Goal: Information Seeking & Learning: Learn about a topic

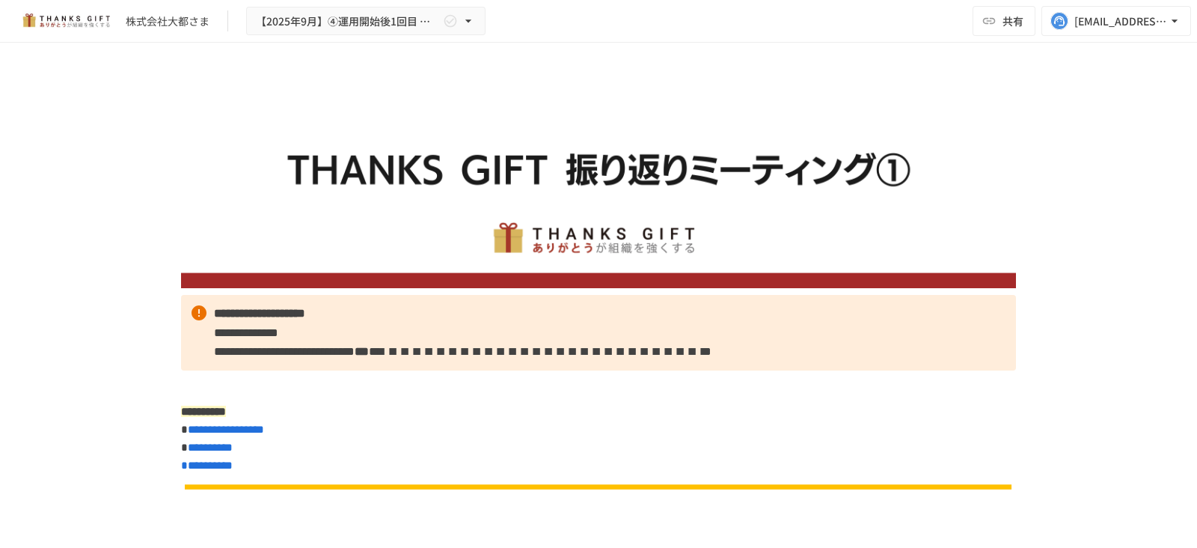
scroll to position [1961, 0]
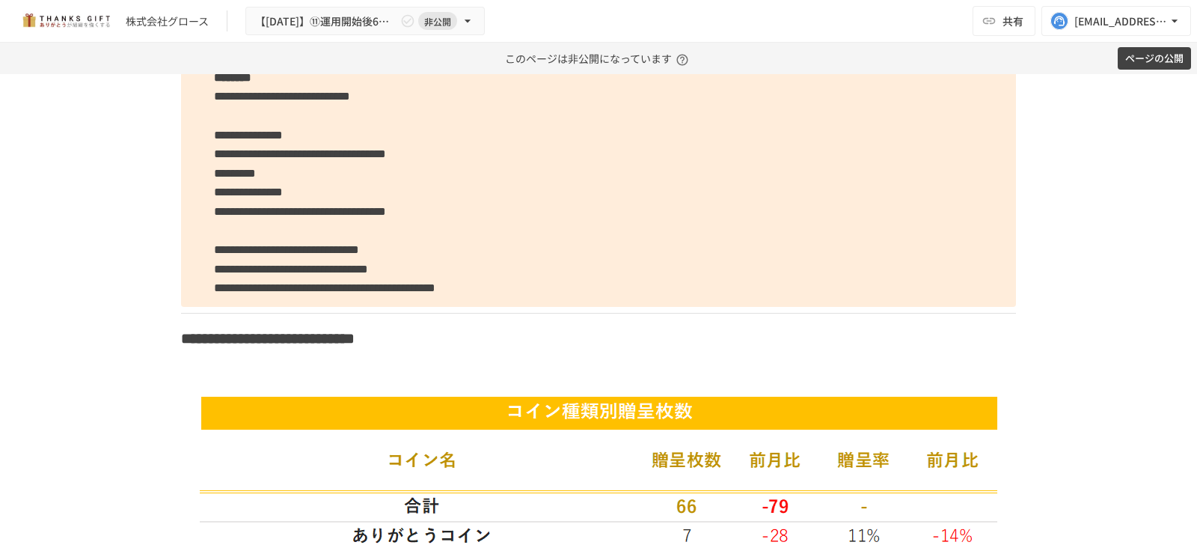
scroll to position [5079, 0]
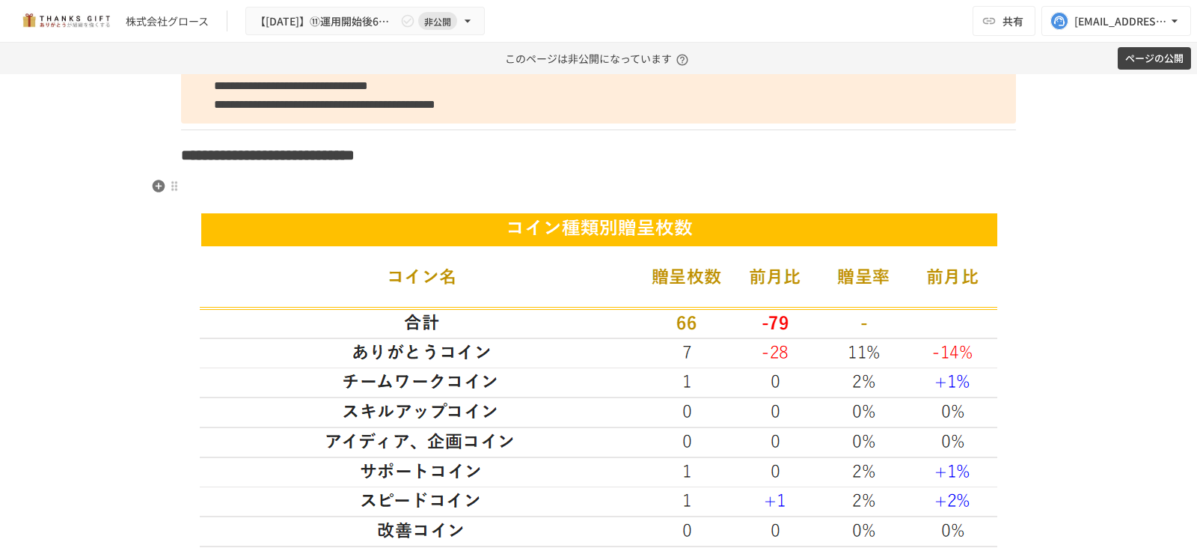
click at [340, 188] on h3 at bounding box center [598, 192] width 835 height 25
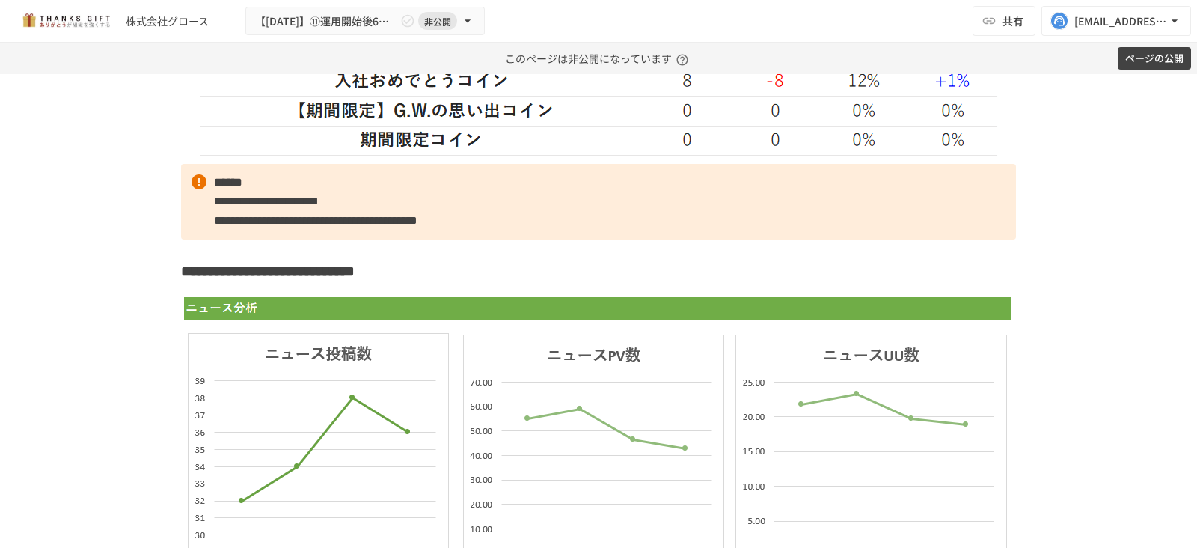
scroll to position [5820, 0]
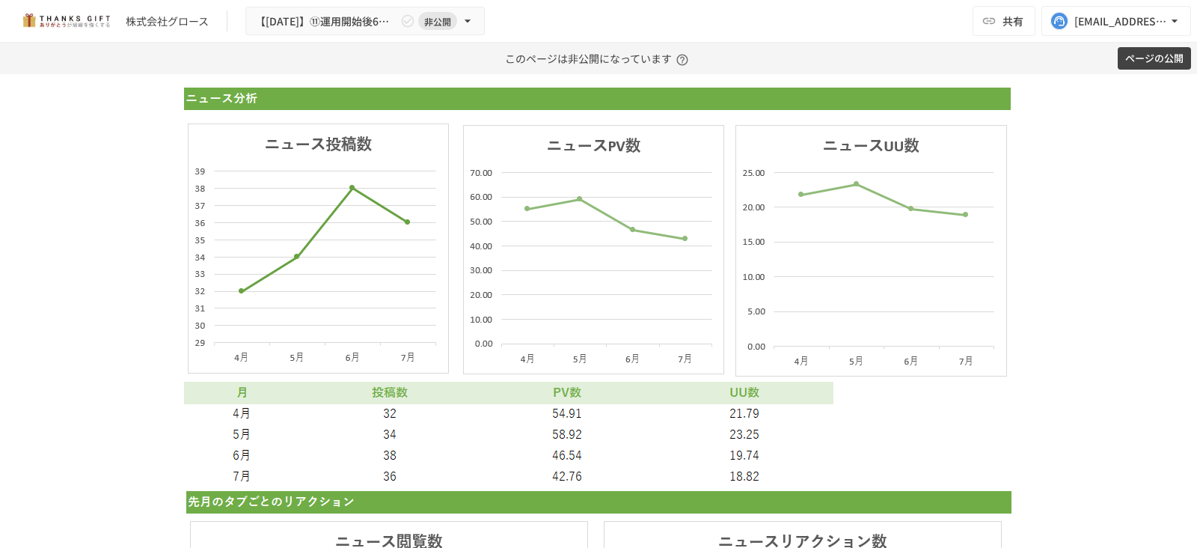
click at [340, 188] on img at bounding box center [599, 281] width 830 height 400
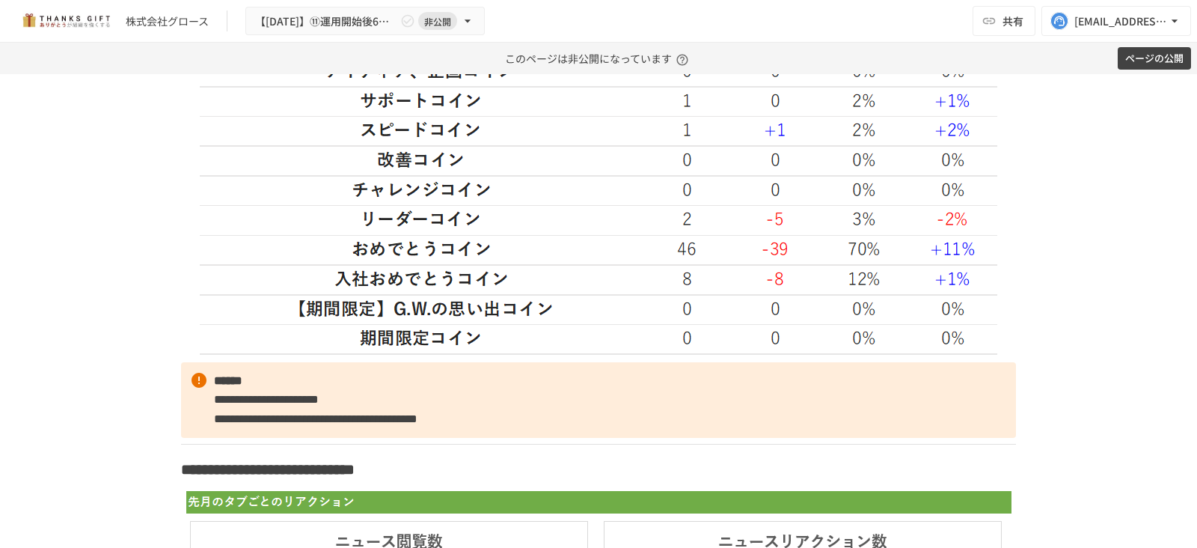
scroll to position [5758, 0]
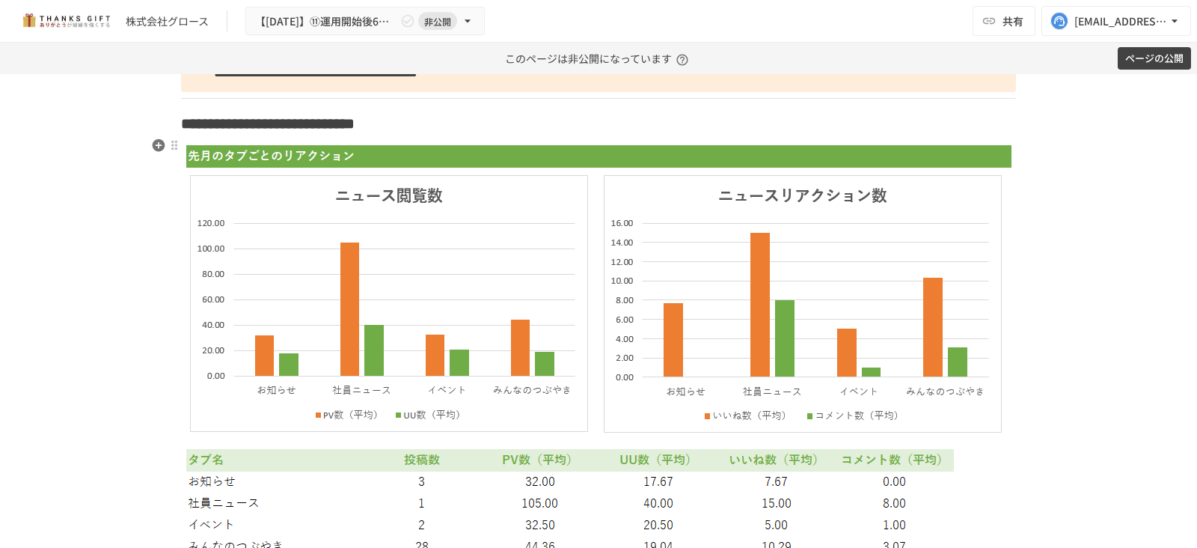
click at [380, 276] on img at bounding box center [598, 351] width 825 height 416
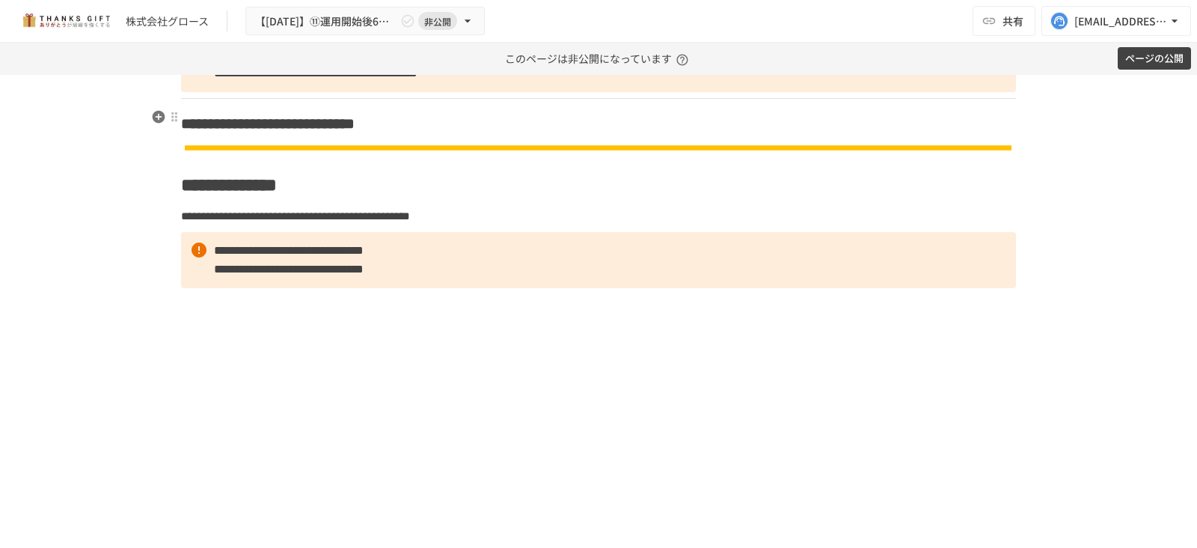
click at [562, 118] on h3 "**********" at bounding box center [598, 123] width 835 height 25
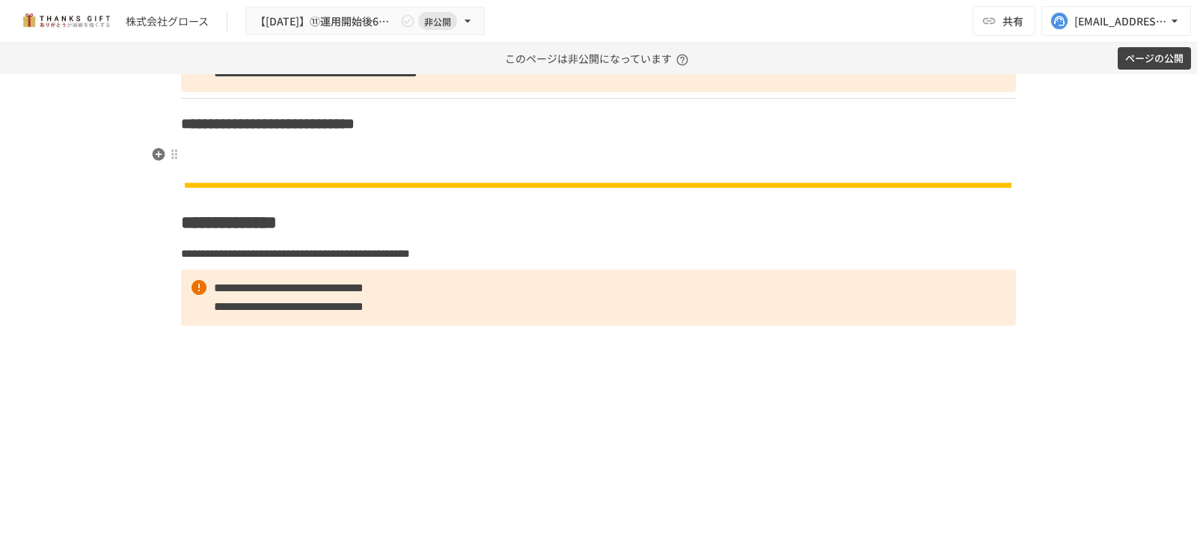
click at [499, 149] on h3 at bounding box center [598, 160] width 835 height 25
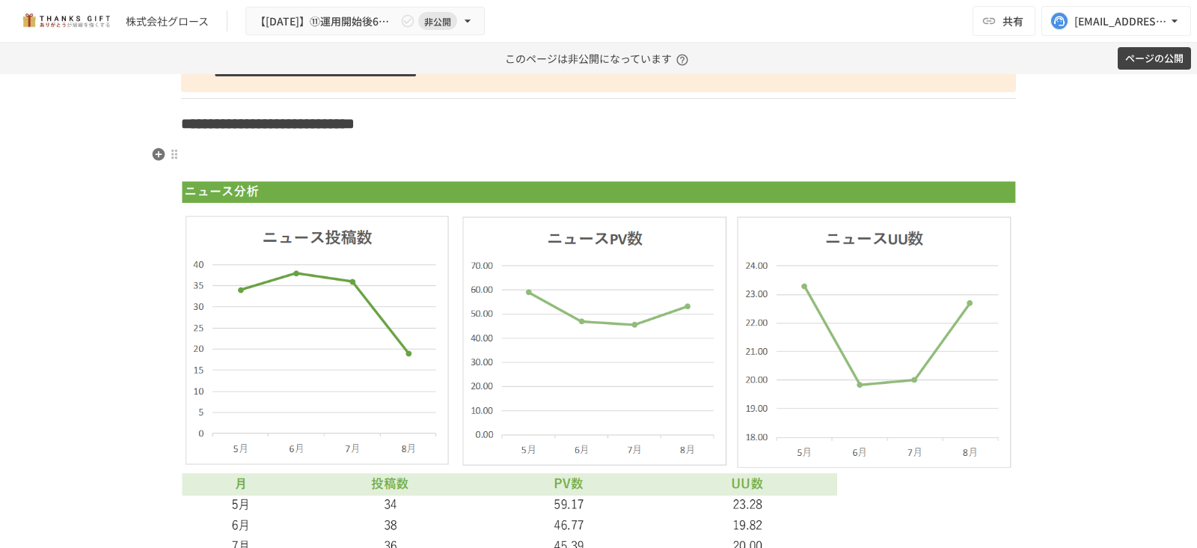
click at [499, 149] on h3 at bounding box center [598, 160] width 835 height 25
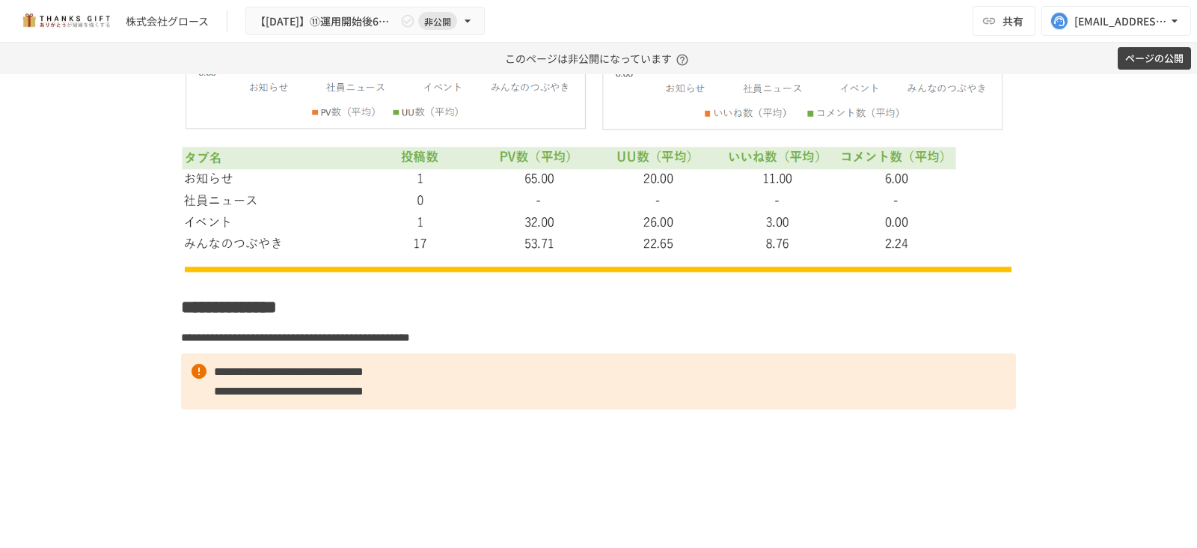
scroll to position [6477, 0]
click at [587, 391] on p "**********" at bounding box center [598, 380] width 835 height 56
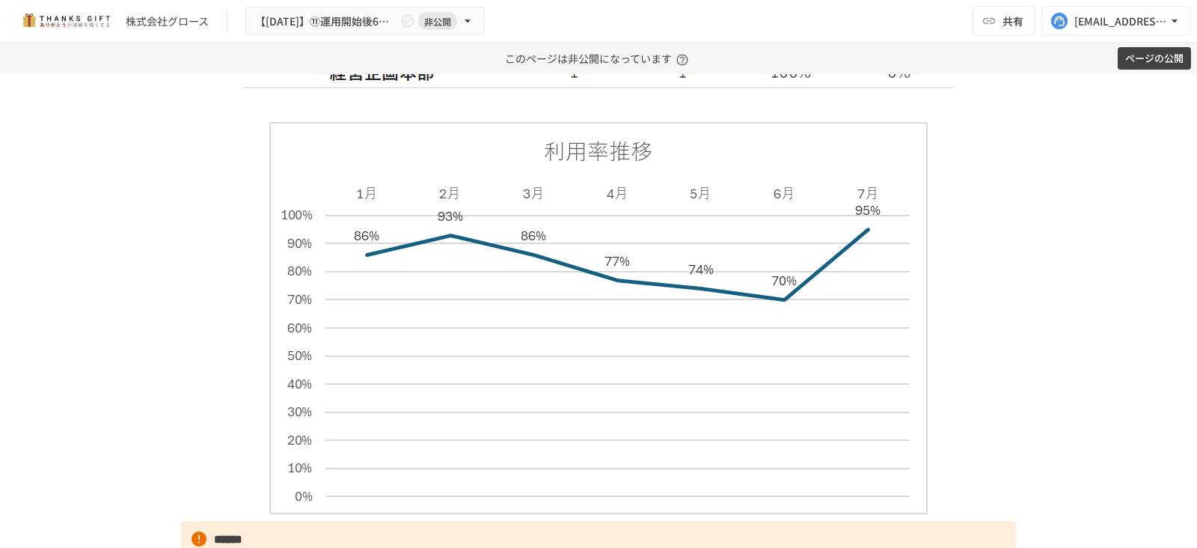
scroll to position [3060, 0]
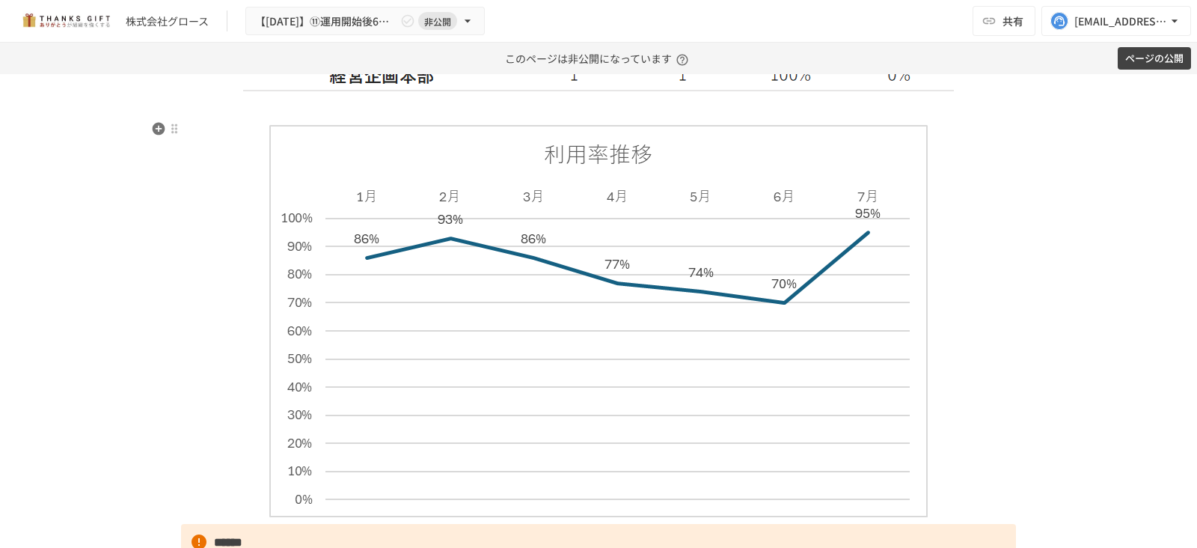
click at [378, 255] on img at bounding box center [598, 321] width 658 height 392
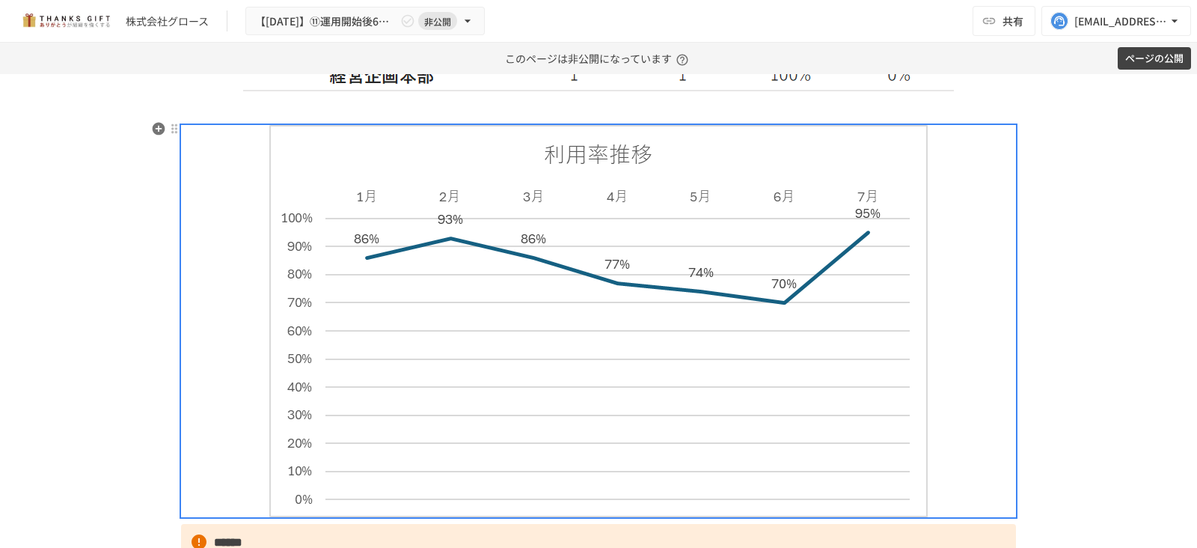
scroll to position [3262, 0]
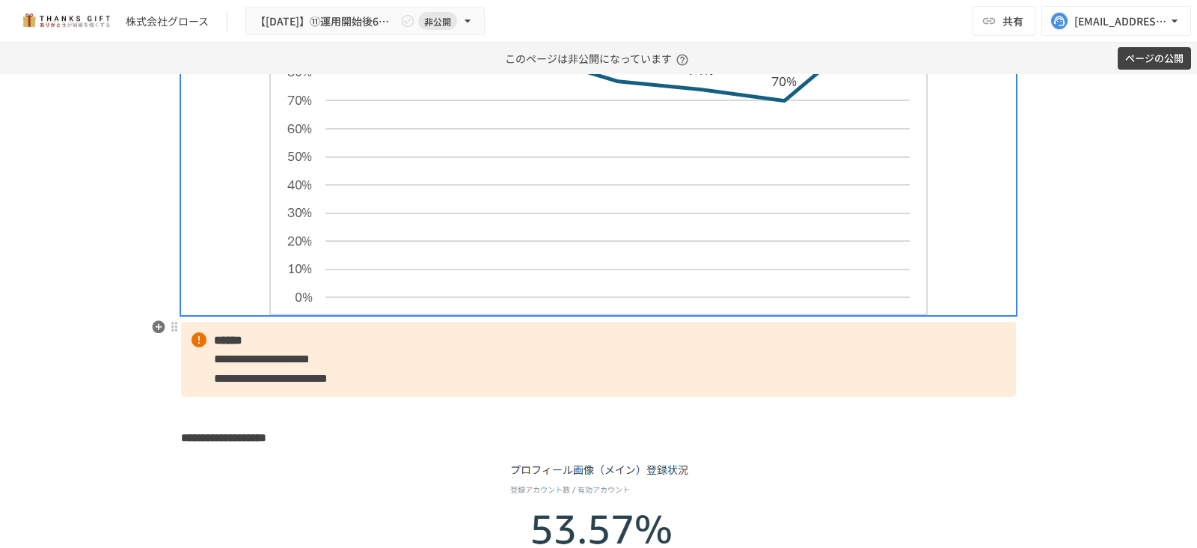
click at [260, 353] on span "**********" at bounding box center [262, 358] width 96 height 11
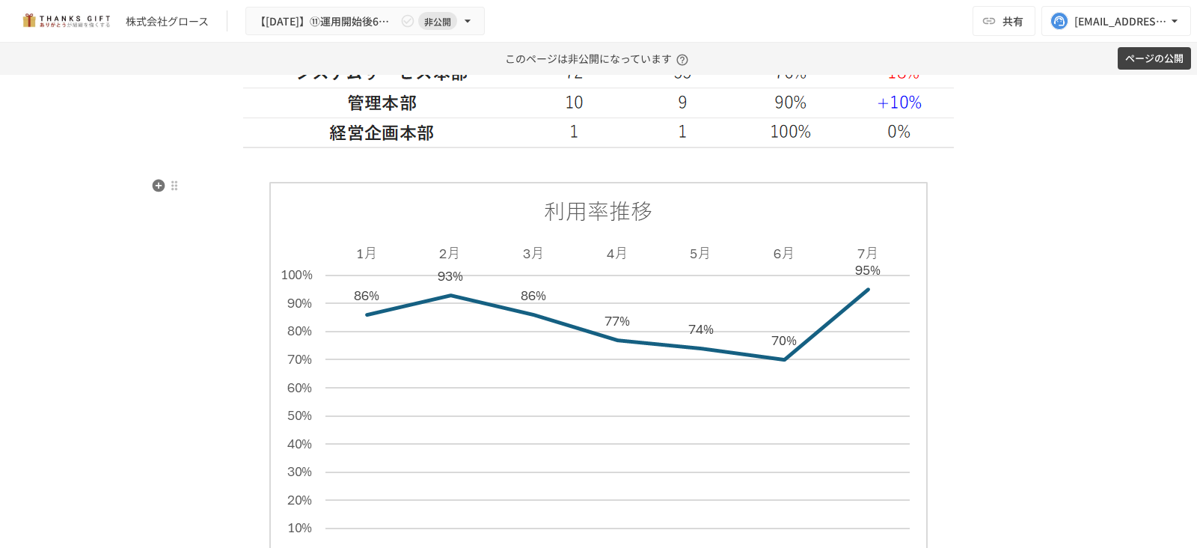
scroll to position [3155, 0]
